Goal: Navigation & Orientation: Find specific page/section

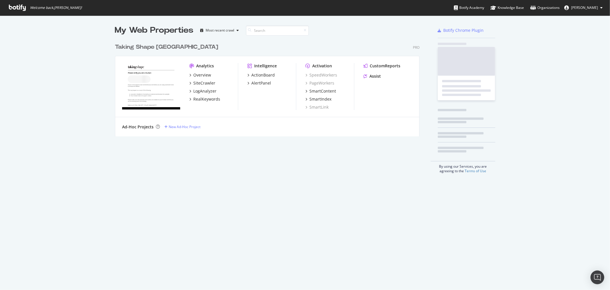
scroll to position [284, 600]
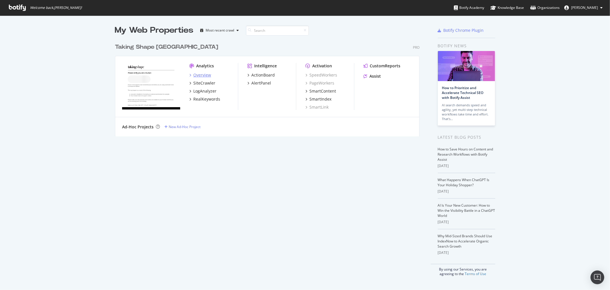
click at [202, 74] on div "Overview" at bounding box center [202, 75] width 18 height 6
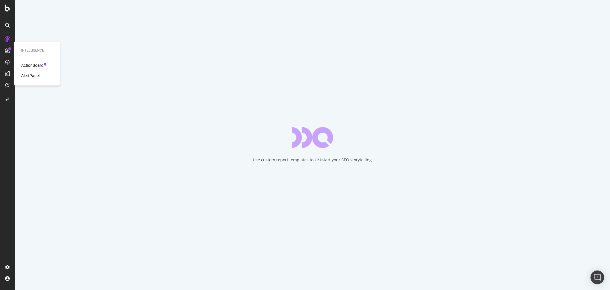
click at [30, 66] on div "ActionBoard" at bounding box center [32, 66] width 22 height 6
